Goal: Task Accomplishment & Management: Manage account settings

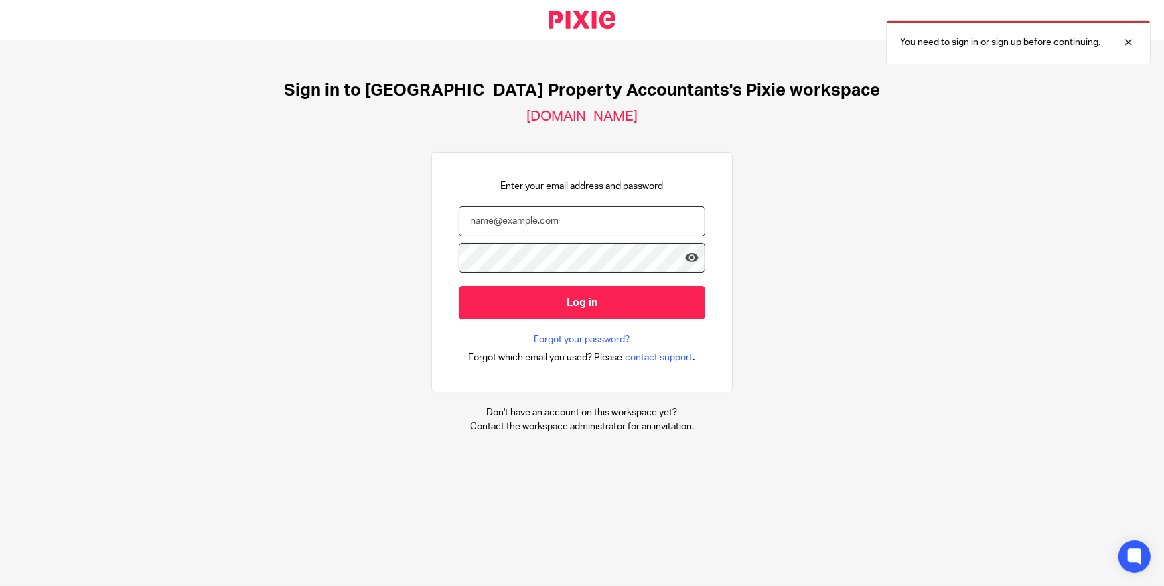
click at [510, 221] on input "email" at bounding box center [582, 221] width 246 height 30
type input "rabina@ukpa.co.uk"
click at [459, 286] on input "Log in" at bounding box center [582, 302] width 246 height 33
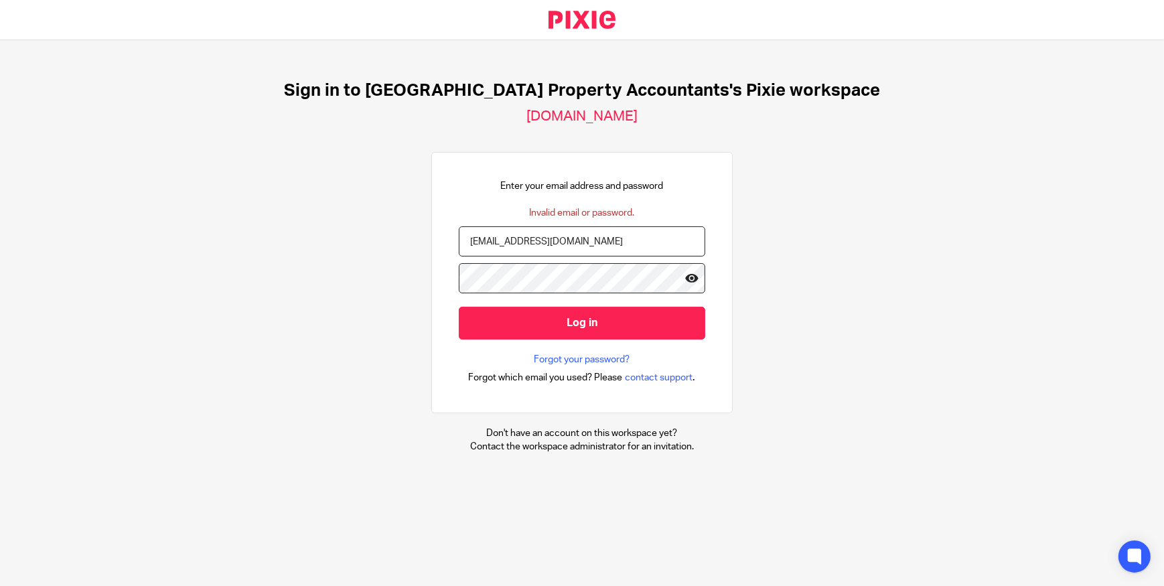
click at [688, 281] on icon at bounding box center [691, 277] width 13 height 13
click at [643, 321] on input "Log in" at bounding box center [582, 323] width 246 height 33
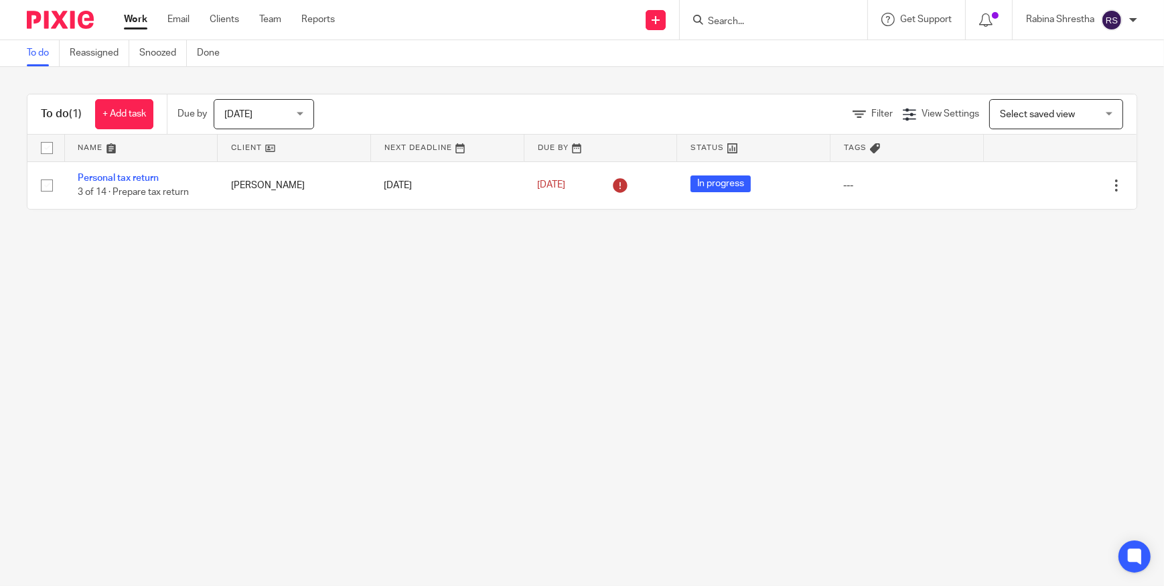
drag, startPoint x: 273, startPoint y: 110, endPoint x: 309, endPoint y: 100, distance: 37.5
click at [273, 111] on span "Today" at bounding box center [259, 114] width 71 height 28
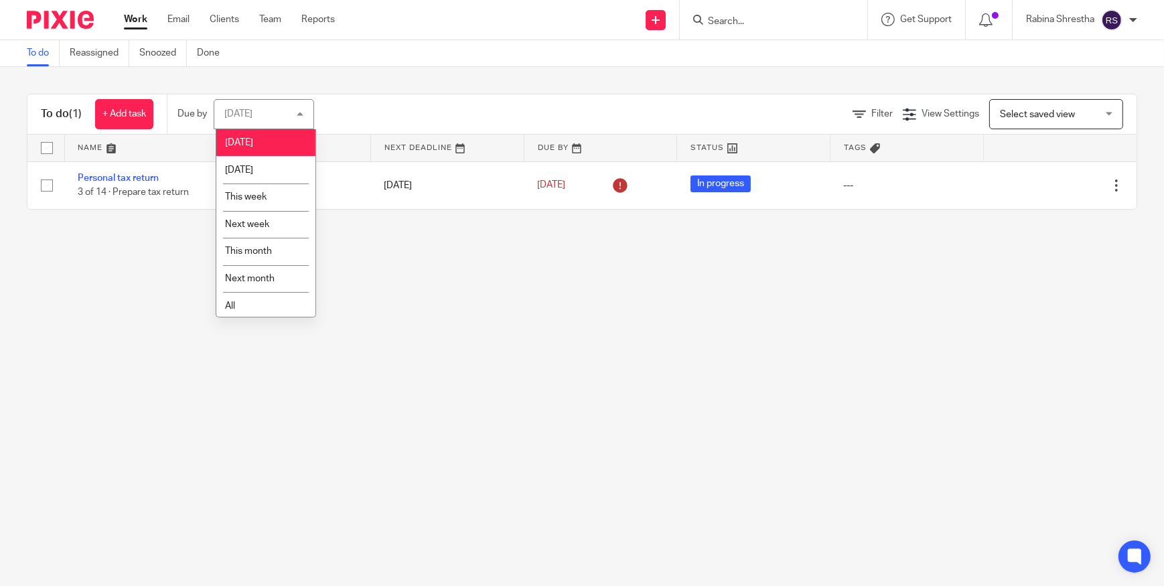
drag, startPoint x: 309, startPoint y: 100, endPoint x: 302, endPoint y: 110, distance: 12.5
click at [309, 100] on div "Today Today" at bounding box center [264, 114] width 100 height 30
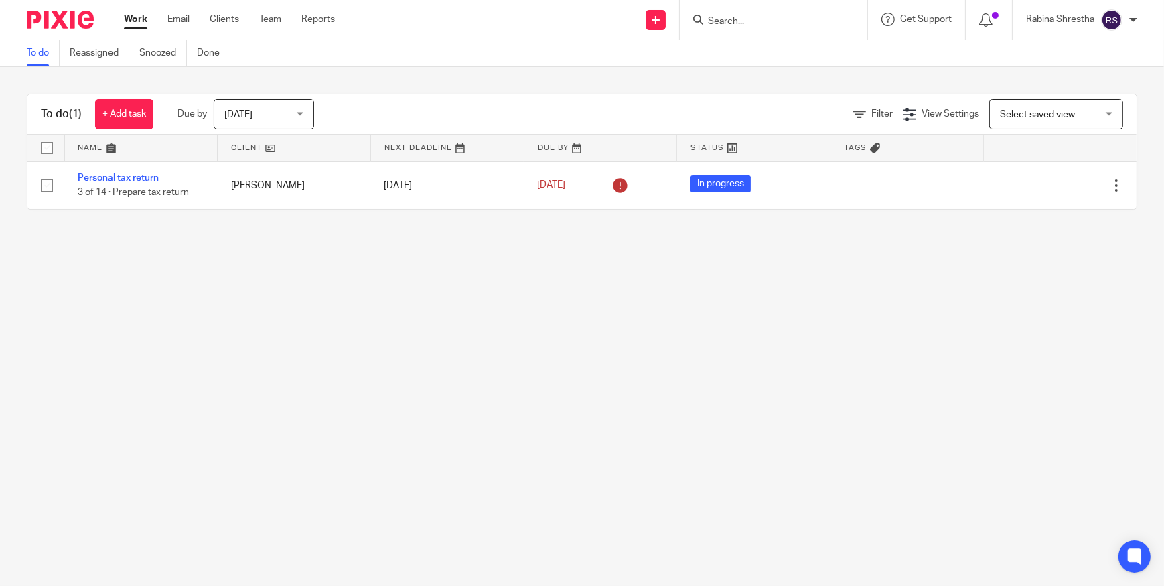
drag, startPoint x: 297, startPoint y: 103, endPoint x: 305, endPoint y: 123, distance: 21.6
click at [298, 104] on div "Today Today" at bounding box center [264, 114] width 100 height 30
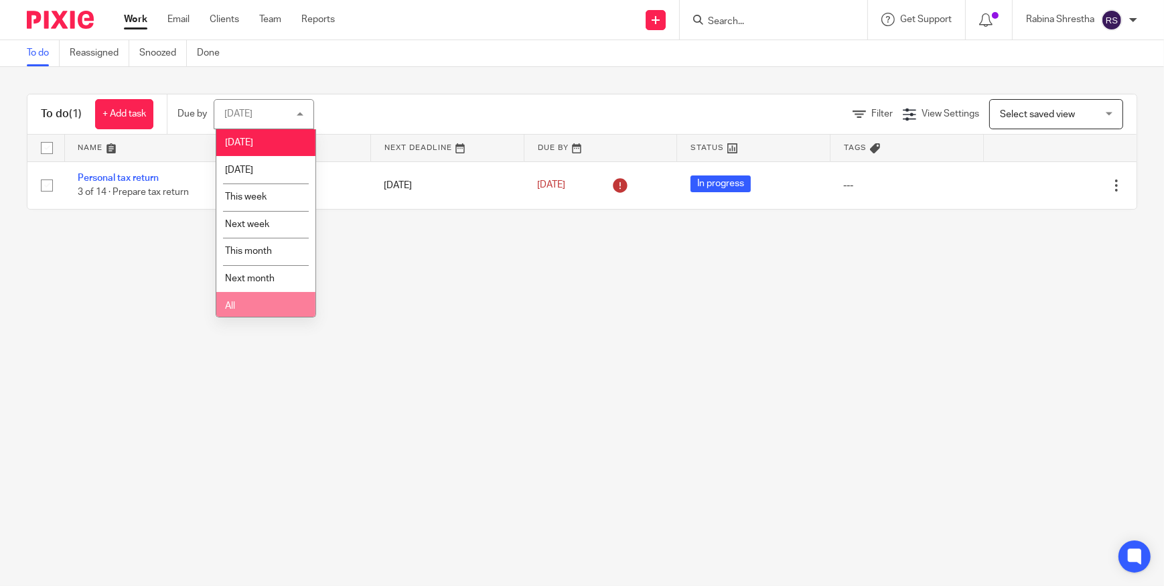
click at [266, 293] on li "All" at bounding box center [265, 305] width 99 height 27
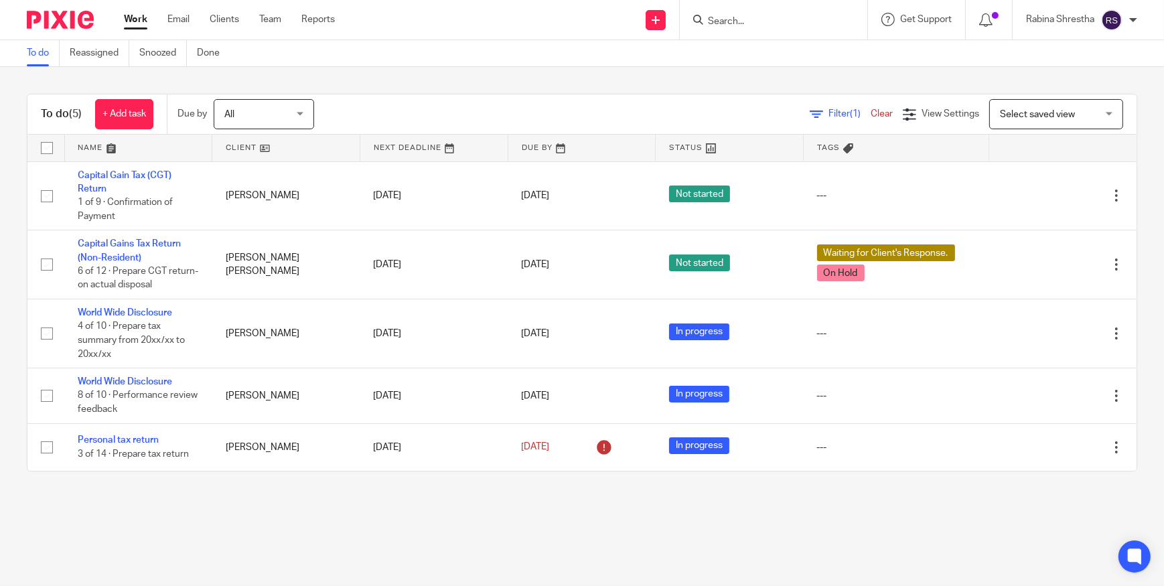
click at [466, 508] on main "To do Reassigned Snoozed Done To do (5) + Add task Due by All All [DATE] [DATE]…" at bounding box center [582, 293] width 1164 height 586
click at [739, 7] on div at bounding box center [774, 20] width 188 height 40
click at [737, 27] on input "Search" at bounding box center [767, 22] width 121 height 12
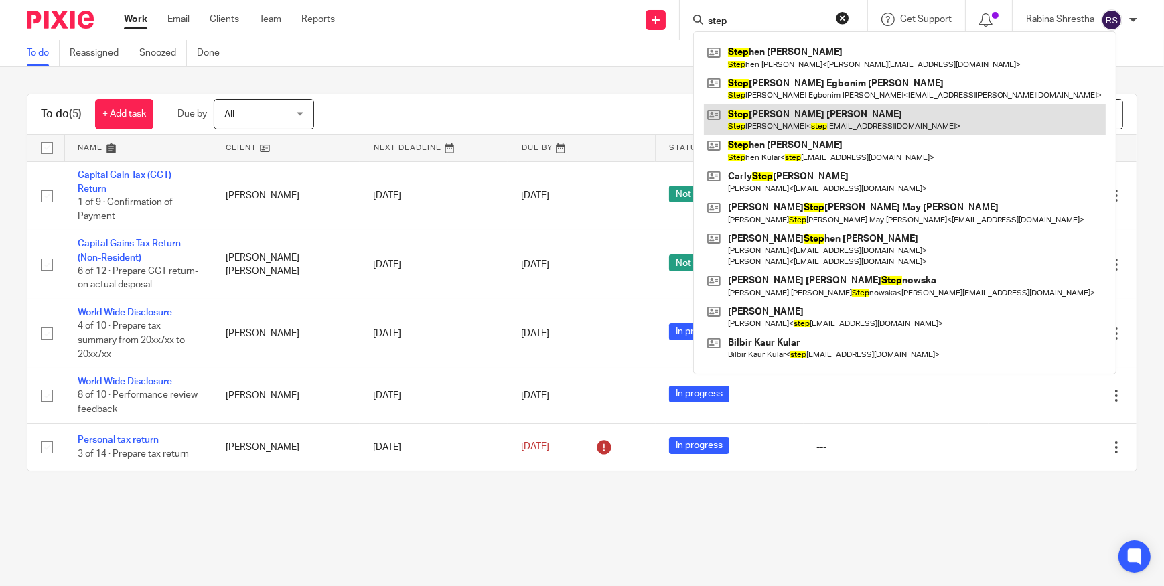
type input "step"
click at [768, 128] on link at bounding box center [905, 119] width 402 height 31
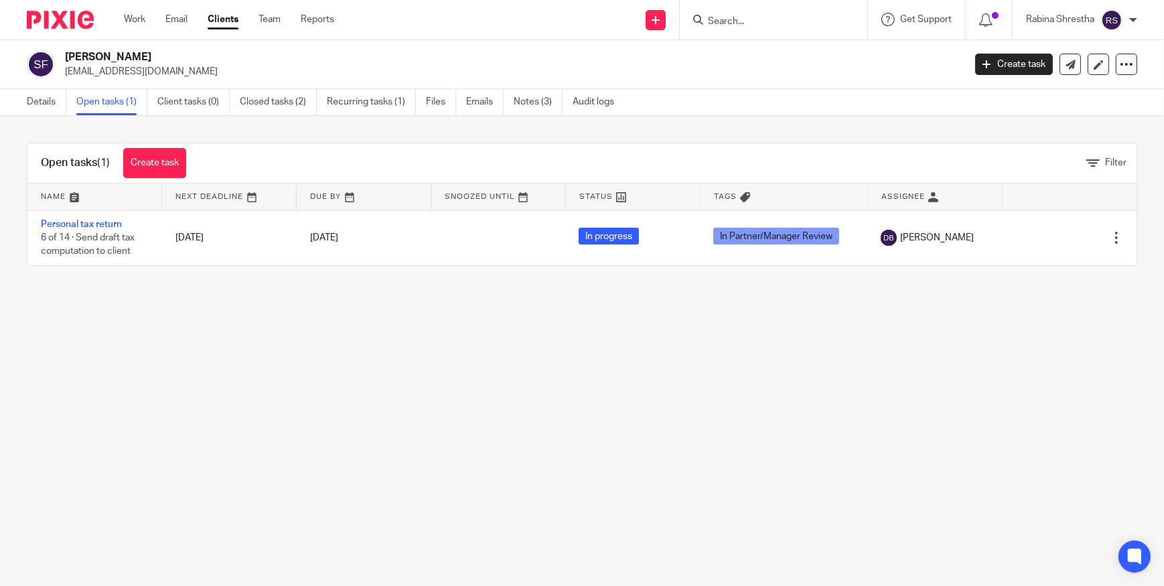
click at [294, 334] on main "Stephanie Anne Fuller stephfuller94@hotmail.co.uk Create task Update from Compa…" at bounding box center [582, 293] width 1164 height 586
click at [283, 103] on link "Closed tasks (2)" at bounding box center [278, 102] width 77 height 26
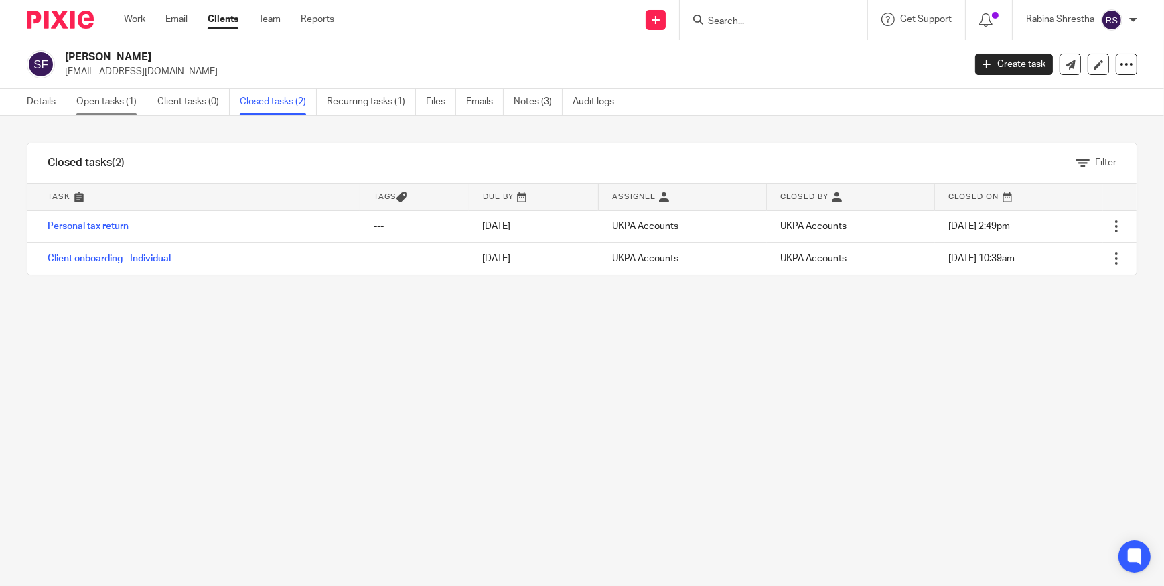
click at [112, 93] on link "Open tasks (1)" at bounding box center [111, 102] width 71 height 26
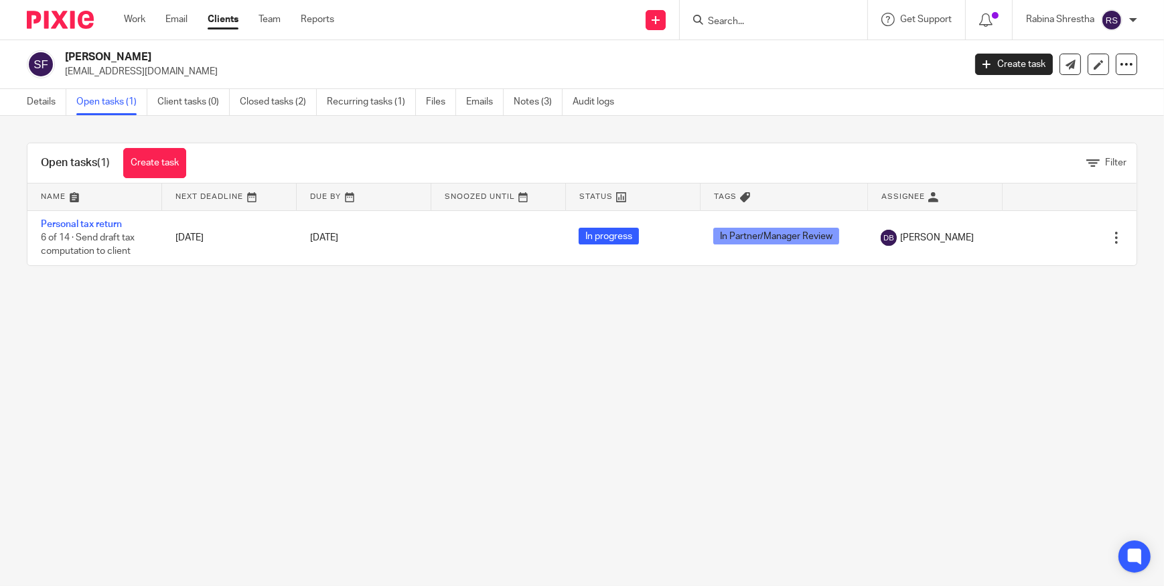
click at [179, 376] on main "[PERSON_NAME] [EMAIL_ADDRESS][DOMAIN_NAME] Create task Update from Companies Ho…" at bounding box center [582, 293] width 1164 height 586
click at [199, 381] on main "Stephanie Anne Fuller stephfuller94@hotmail.co.uk Create task Update from Compa…" at bounding box center [582, 293] width 1164 height 586
click at [201, 345] on main "Stephanie Anne Fuller stephfuller94@hotmail.co.uk Create task Update from Compa…" at bounding box center [582, 293] width 1164 height 586
click at [348, 360] on main "Stephanie Anne Fuller stephfuller94@hotmail.co.uk Create task Update from Compa…" at bounding box center [582, 293] width 1164 height 586
click at [181, 324] on main "Stephanie Anne Fuller stephfuller94@hotmail.co.uk Create task Update from Compa…" at bounding box center [582, 293] width 1164 height 586
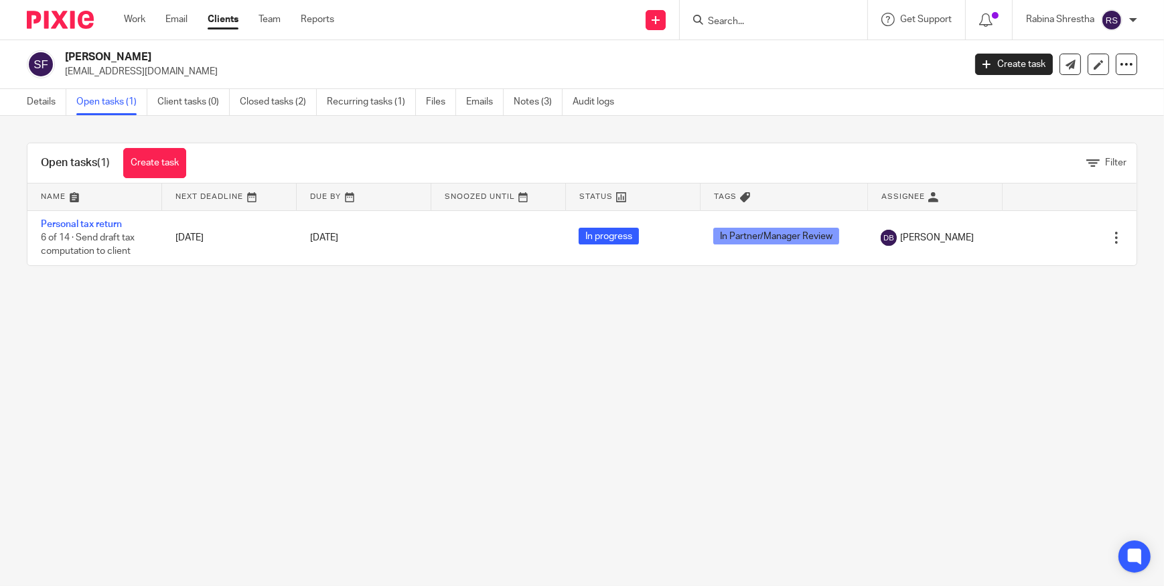
click at [567, 456] on main "Stephanie Anne Fuller stephfuller94@hotmail.co.uk Create task Update from Compa…" at bounding box center [582, 293] width 1164 height 586
click at [42, 100] on link "Details" at bounding box center [47, 102] width 40 height 26
